Goal: Task Accomplishment & Management: Use online tool/utility

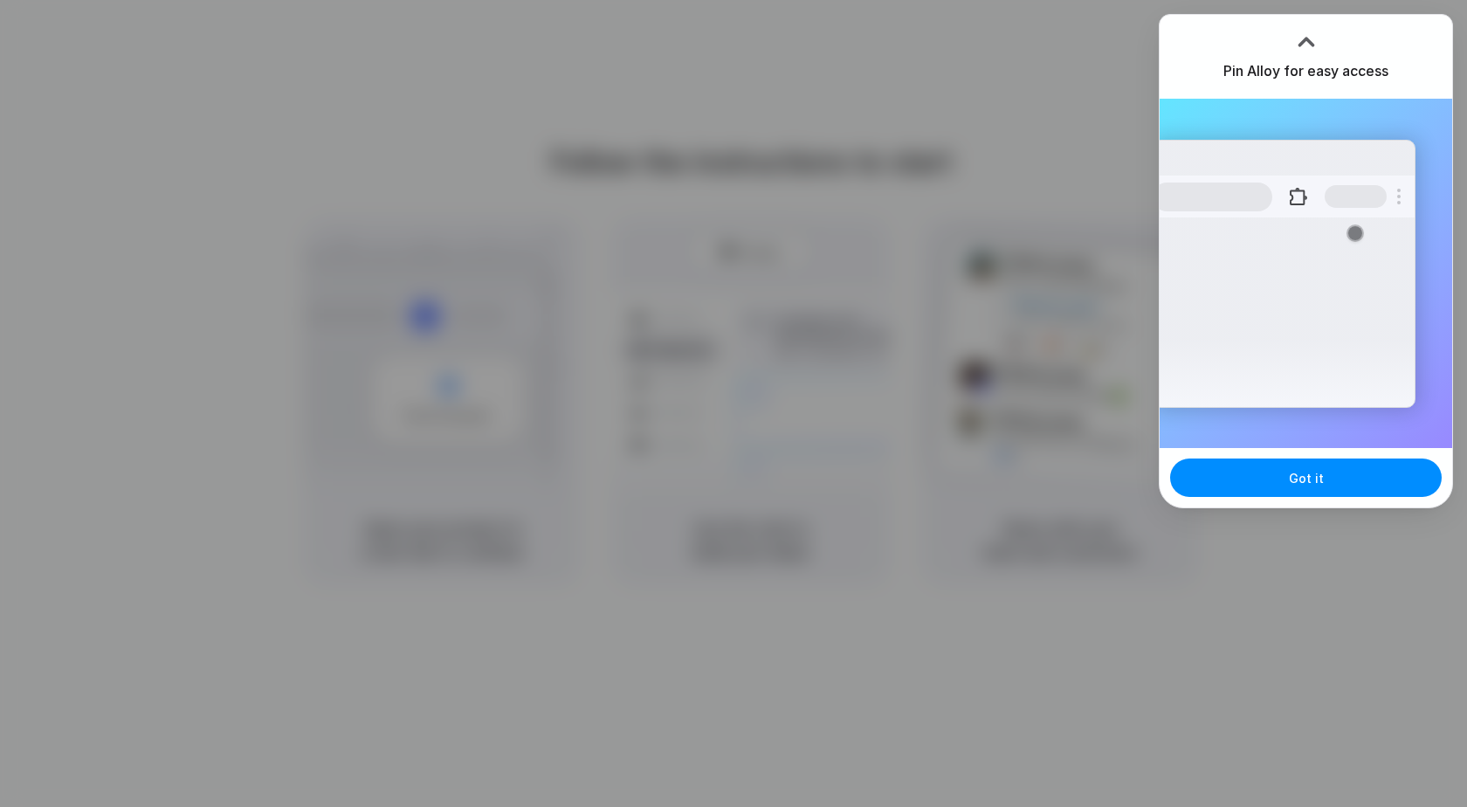
click at [733, 403] on div at bounding box center [733, 403] width 0 height 0
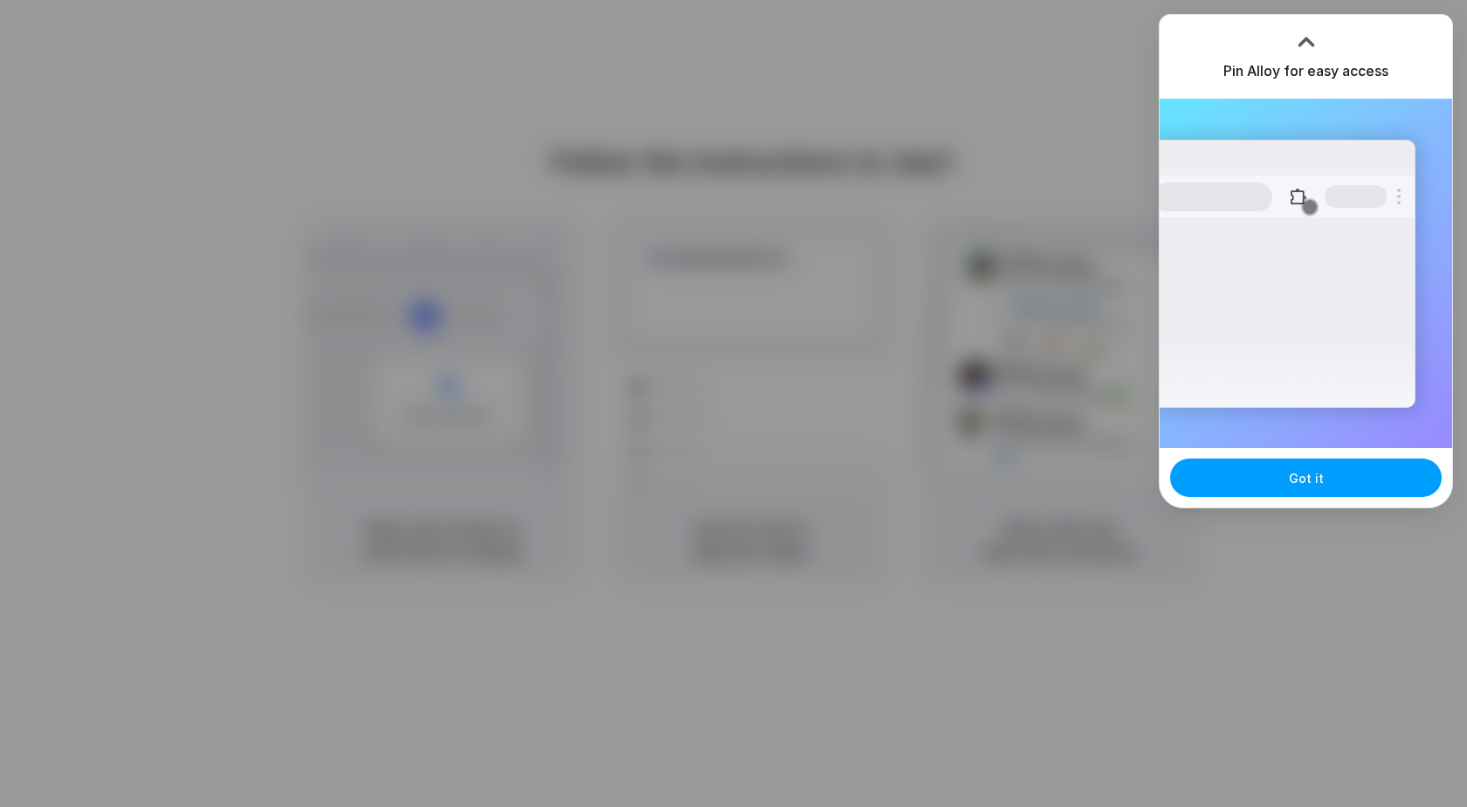
click at [1289, 486] on button "Got it" at bounding box center [1306, 477] width 272 height 38
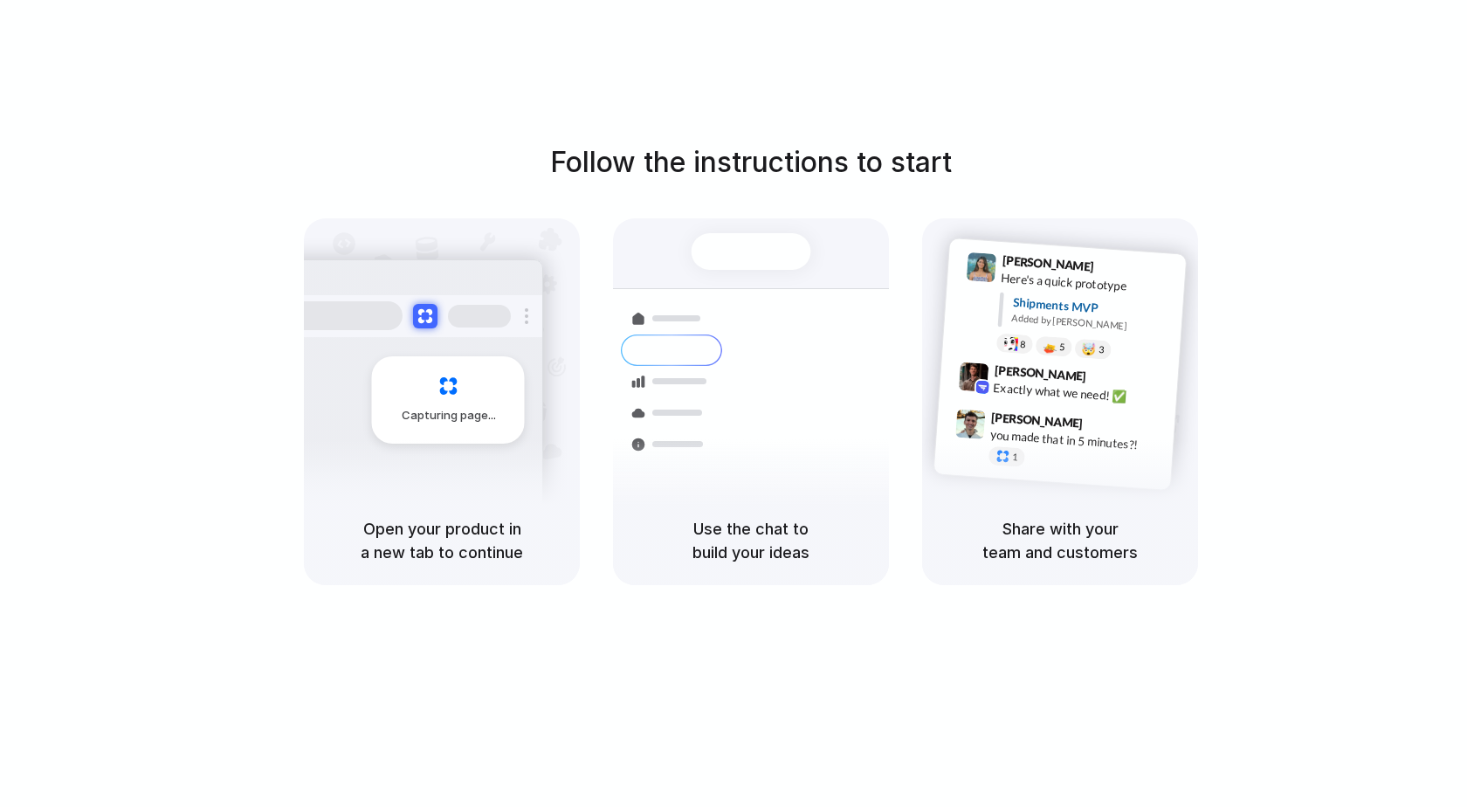
click at [639, 51] on div "Follow the instructions to start Capturing page Open your product in a new tab …" at bounding box center [751, 421] width 1502 height 842
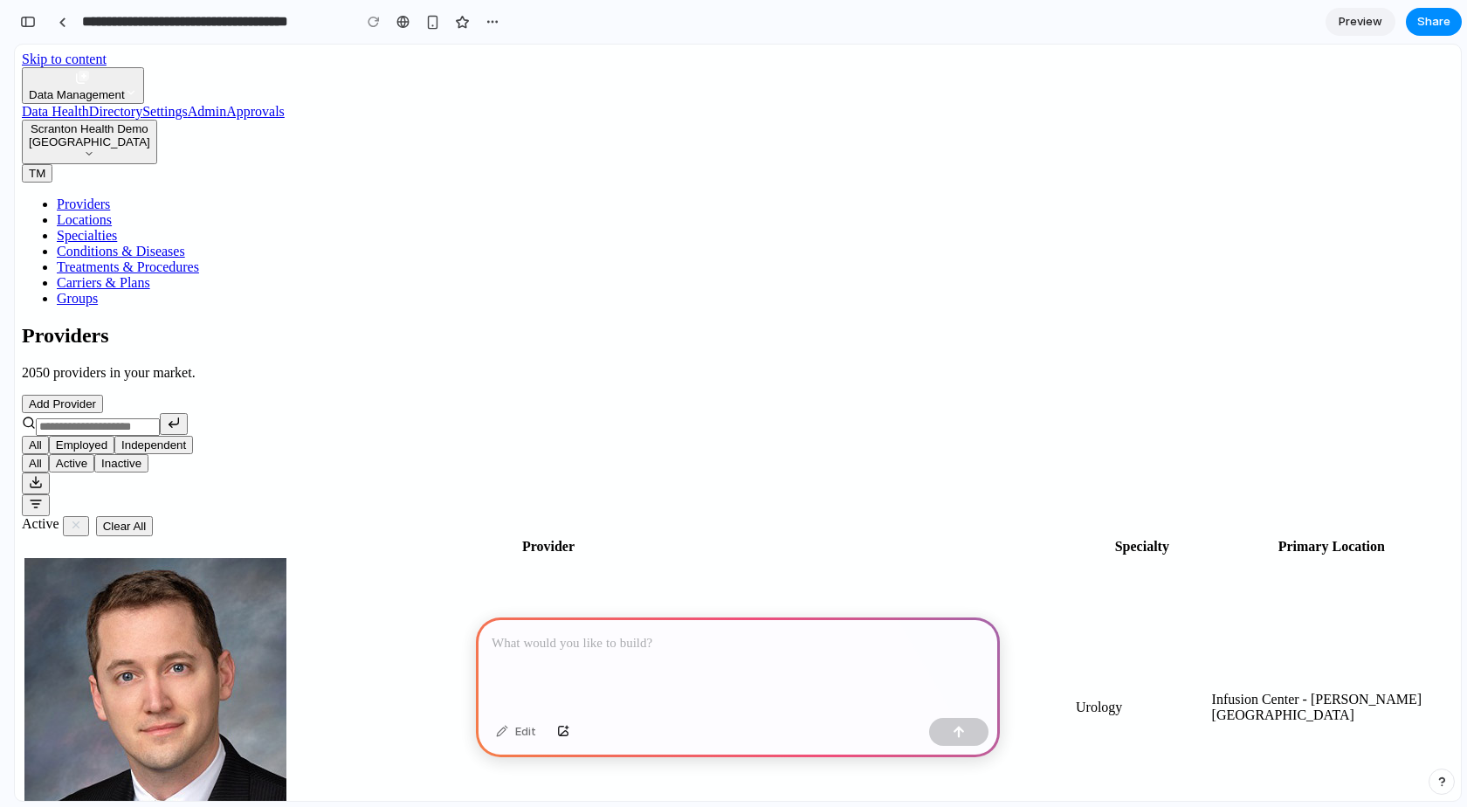
click at [188, 104] on link "Settings" at bounding box center [164, 111] width 45 height 15
click at [498, 23] on div "button" at bounding box center [492, 22] width 14 height 14
click at [498, 23] on div "Duplicate Delete" at bounding box center [733, 403] width 1467 height 807
click at [52, 23] on link at bounding box center [62, 22] width 26 height 26
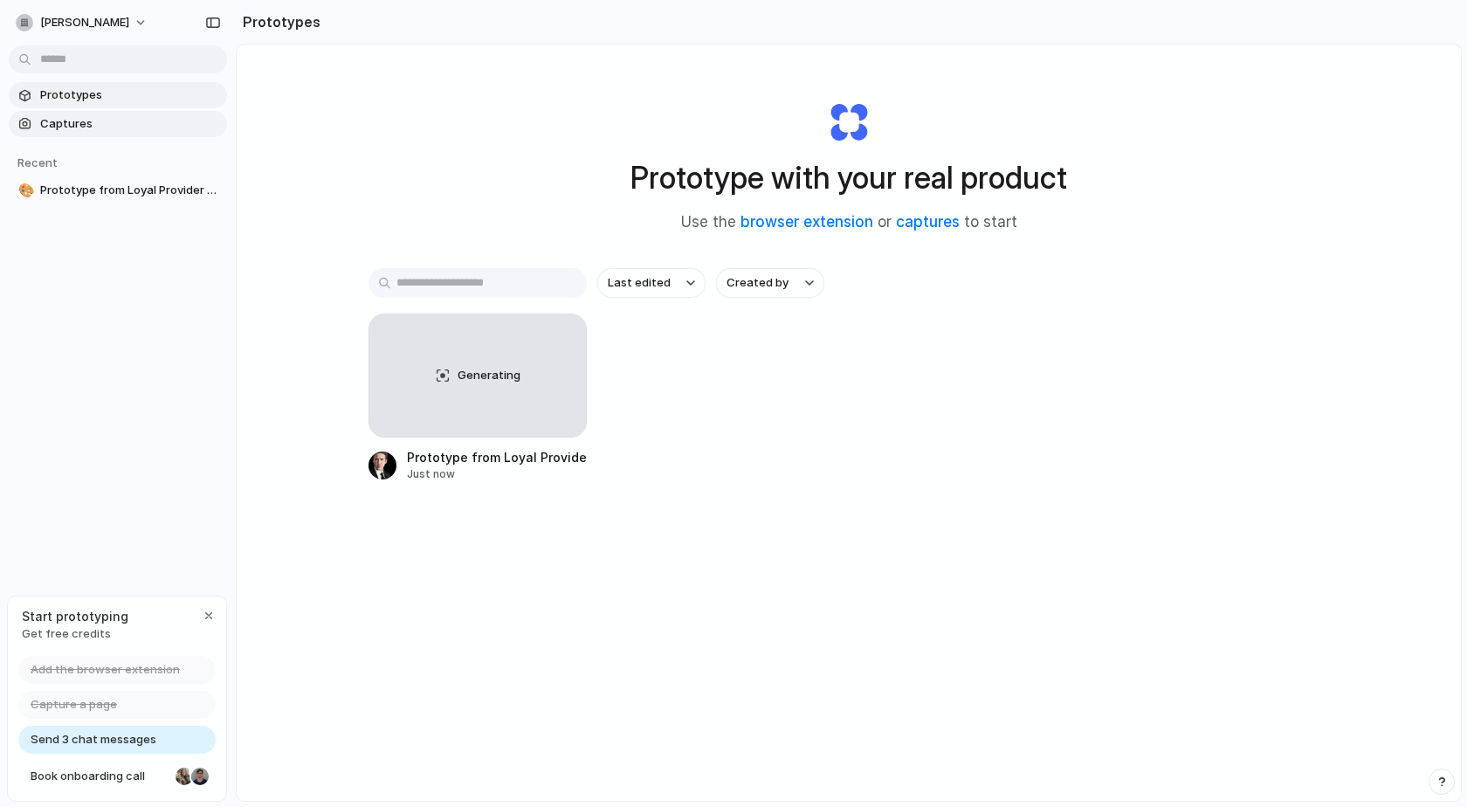
click at [144, 120] on span "Captures" at bounding box center [130, 123] width 180 height 17
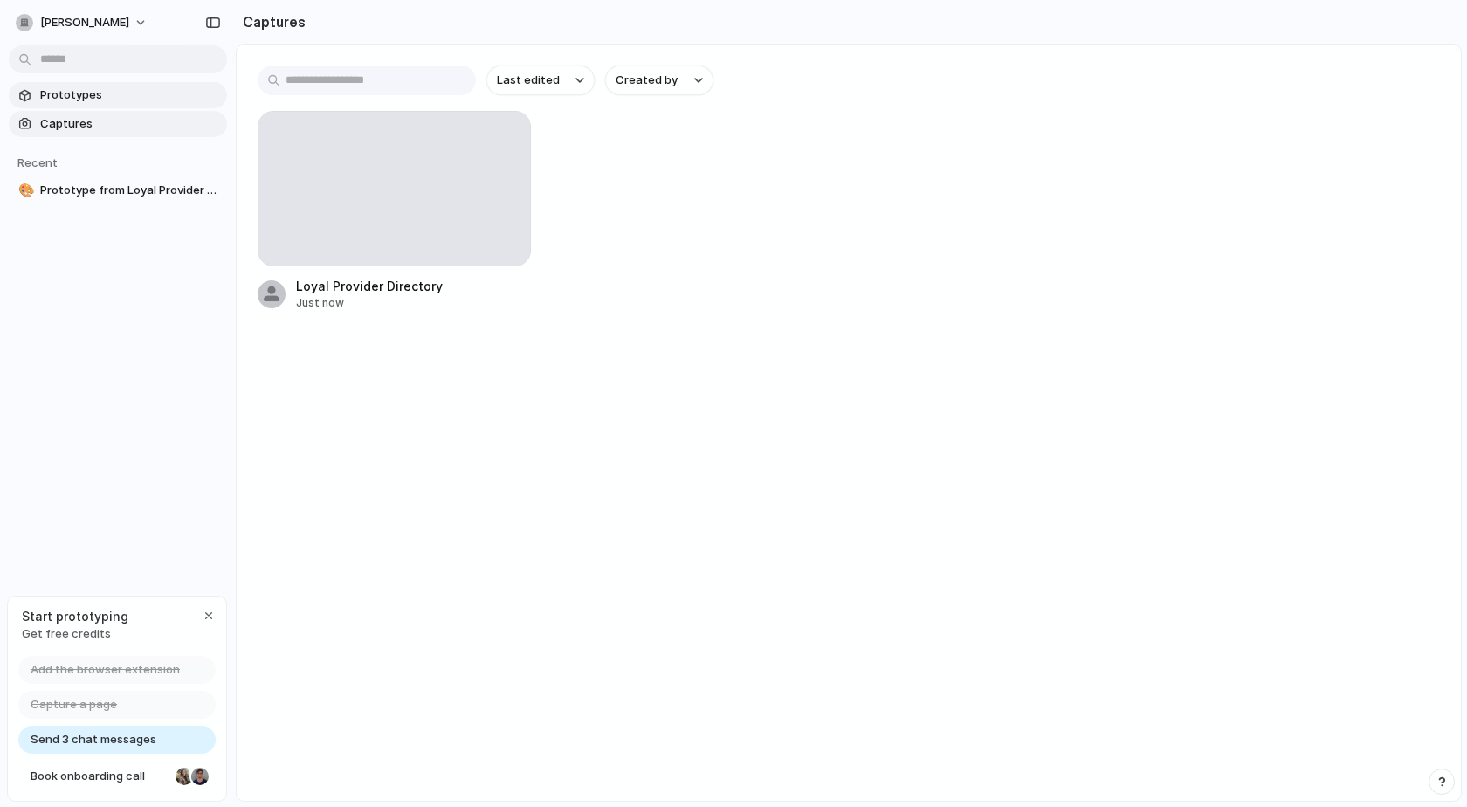
click at [146, 93] on span "Prototypes" at bounding box center [130, 94] width 180 height 17
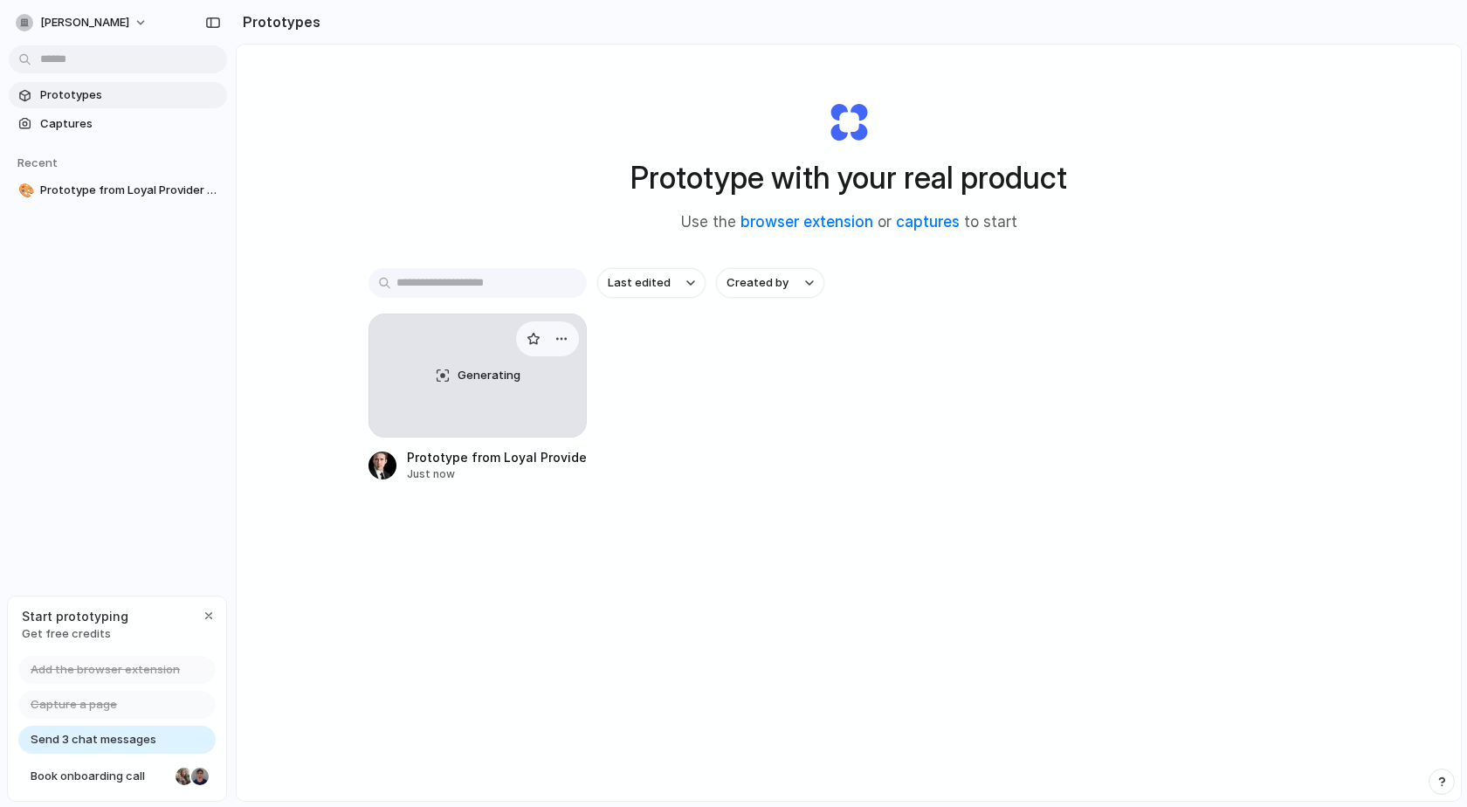
click at [510, 416] on div "Generating" at bounding box center [477, 375] width 217 height 122
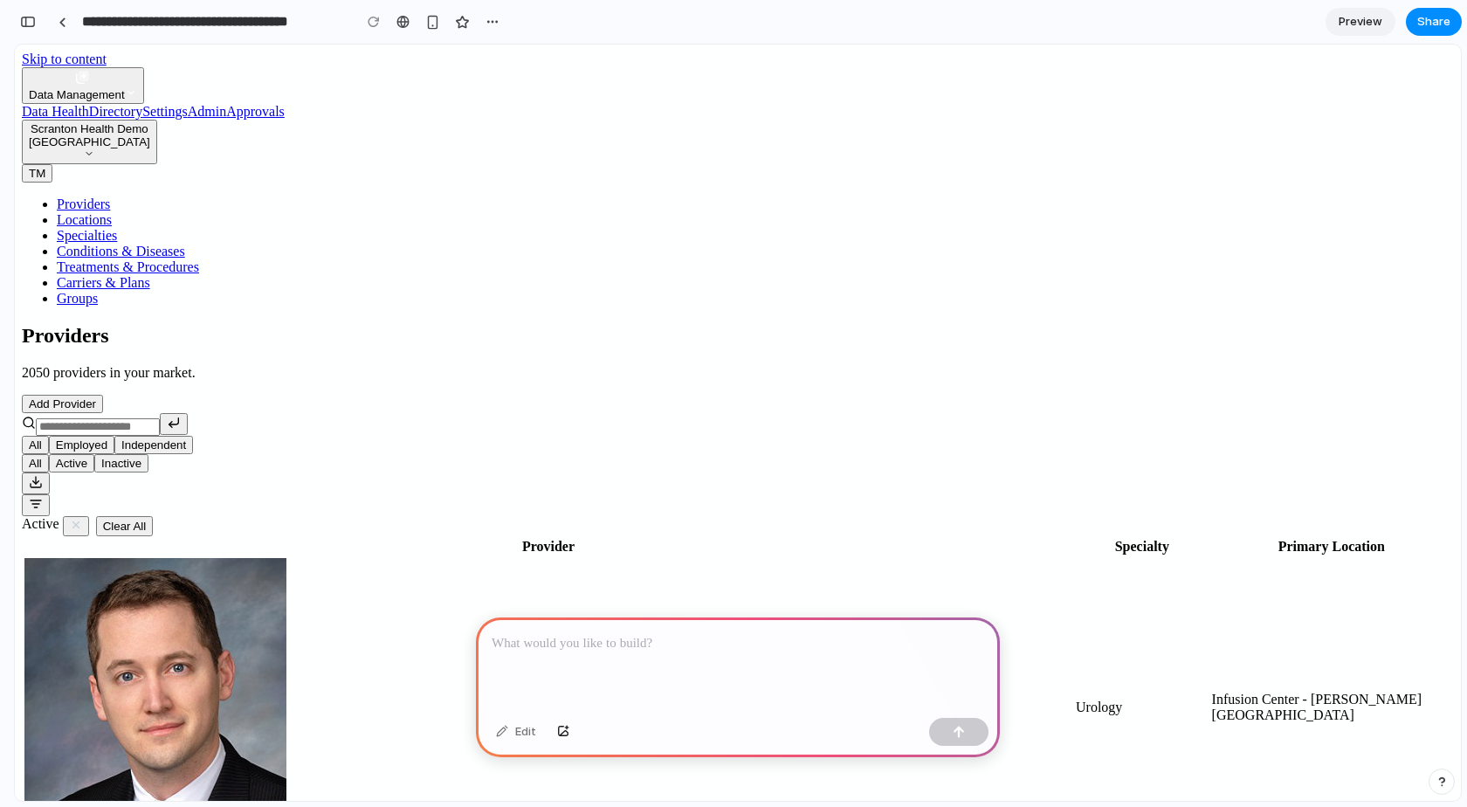
scroll to position [711, 0]
click at [522, 732] on div "Edit" at bounding box center [516, 732] width 58 height 28
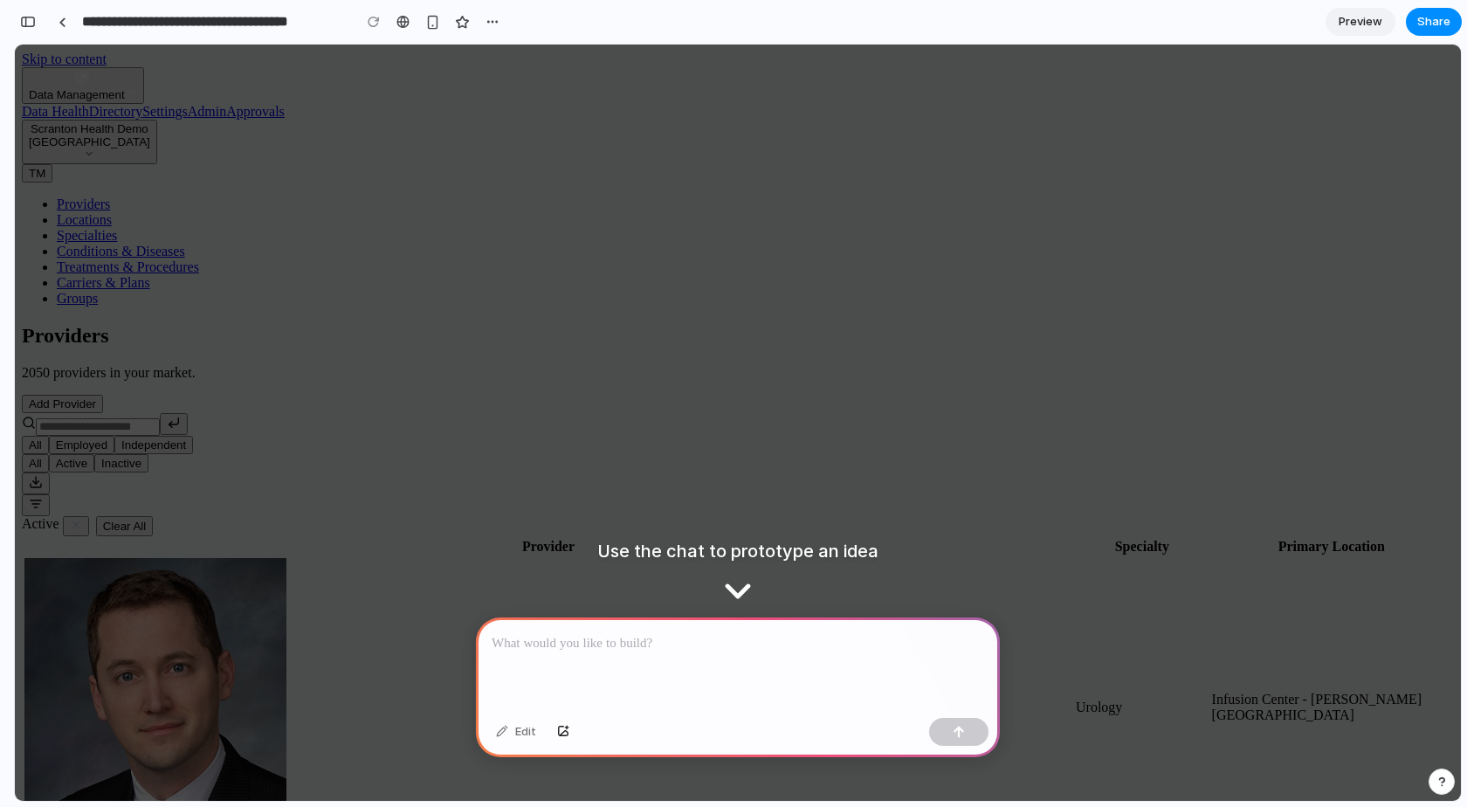
click at [726, 686] on div at bounding box center [738, 663] width 524 height 93
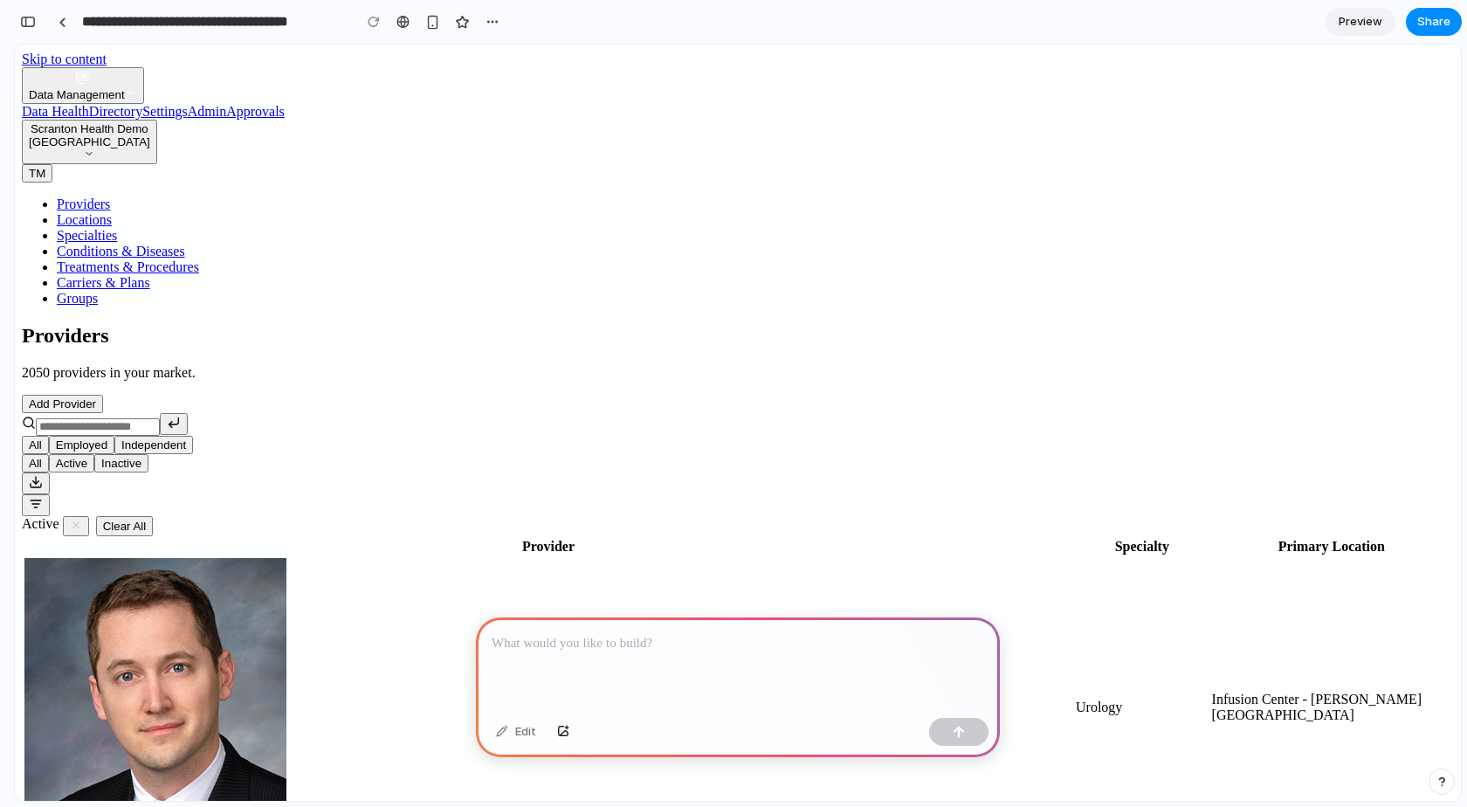
scroll to position [0, 0]
click at [644, 658] on div at bounding box center [738, 663] width 524 height 93
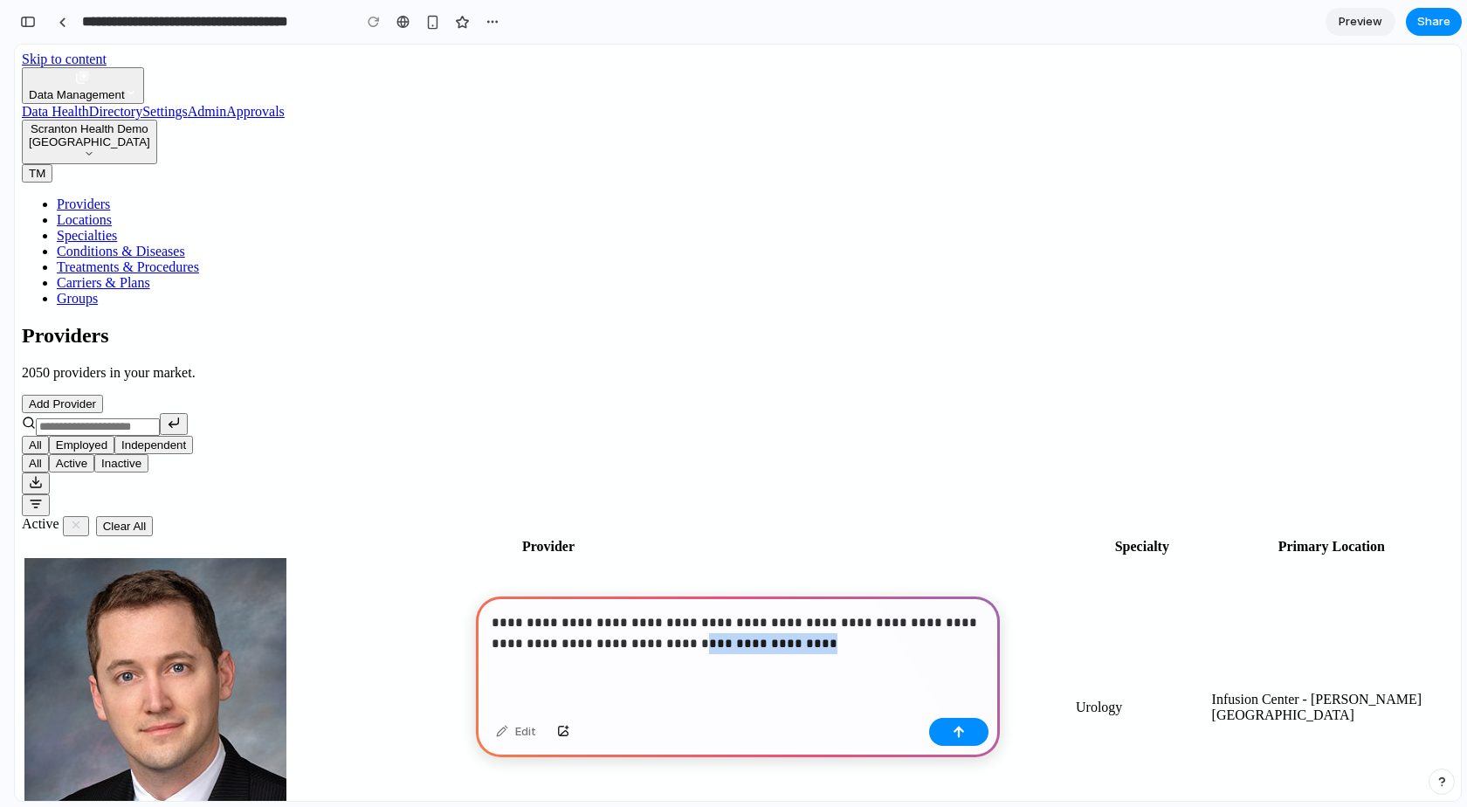
click at [658, 643] on p "**********" at bounding box center [738, 633] width 492 height 42
click at [802, 619] on p "**********" at bounding box center [738, 633] width 492 height 42
click at [742, 637] on p "**********" at bounding box center [738, 633] width 492 height 42
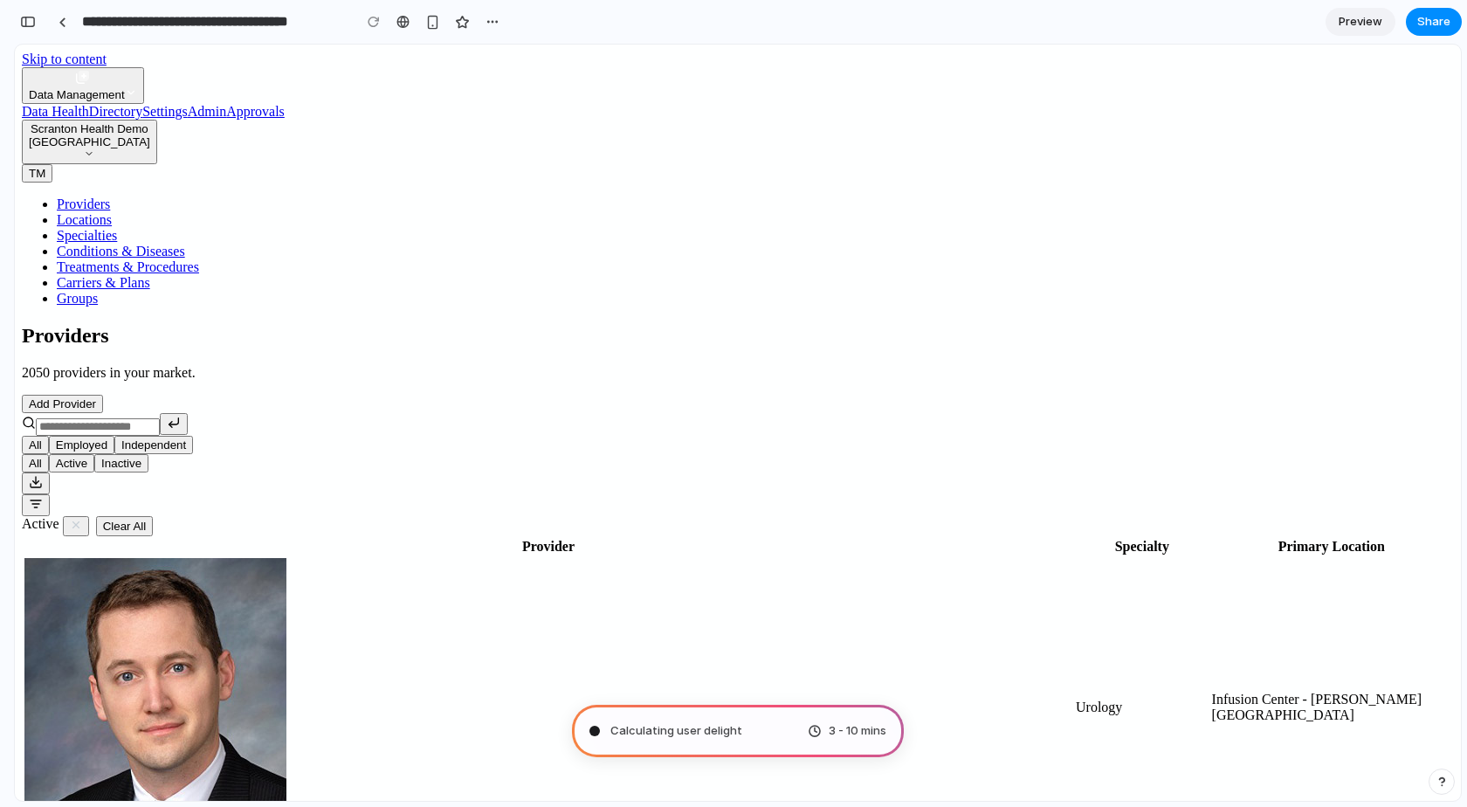
type input "**********"
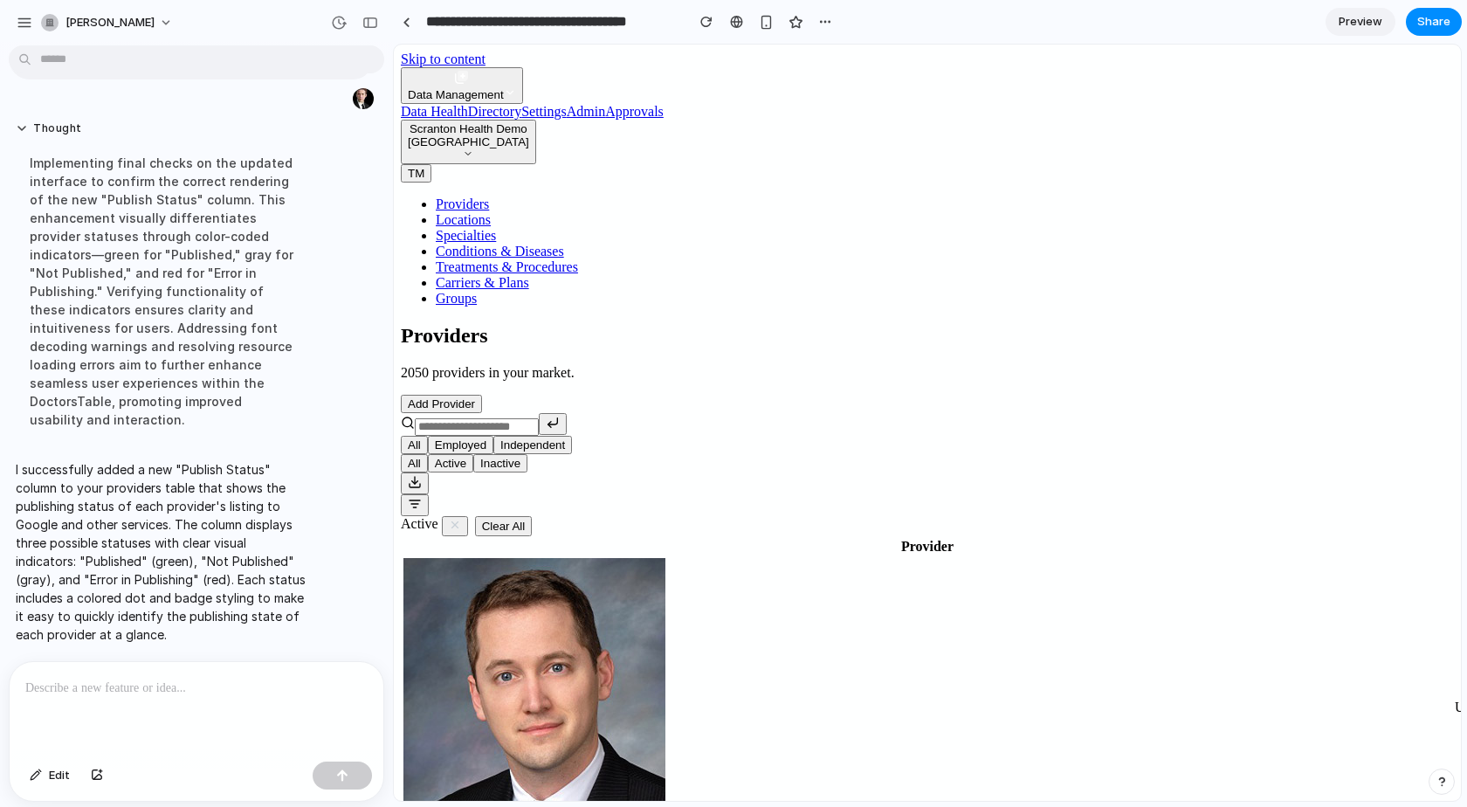
scroll to position [102, 0]
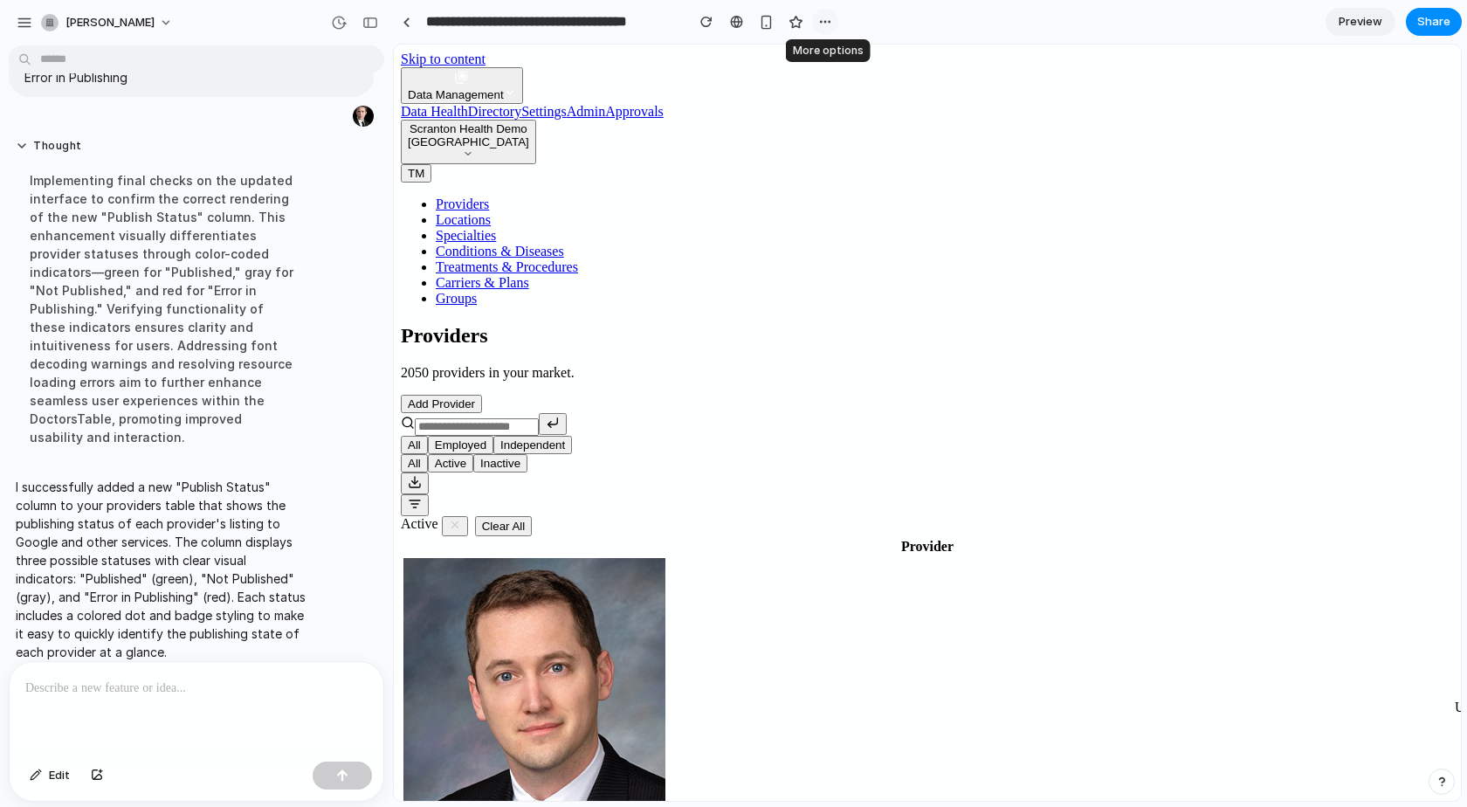
click at [816, 19] on button "button" at bounding box center [825, 22] width 26 height 26
click at [816, 19] on div "Duplicate Delete" at bounding box center [733, 403] width 1467 height 807
